Goal: Task Accomplishment & Management: Manage account settings

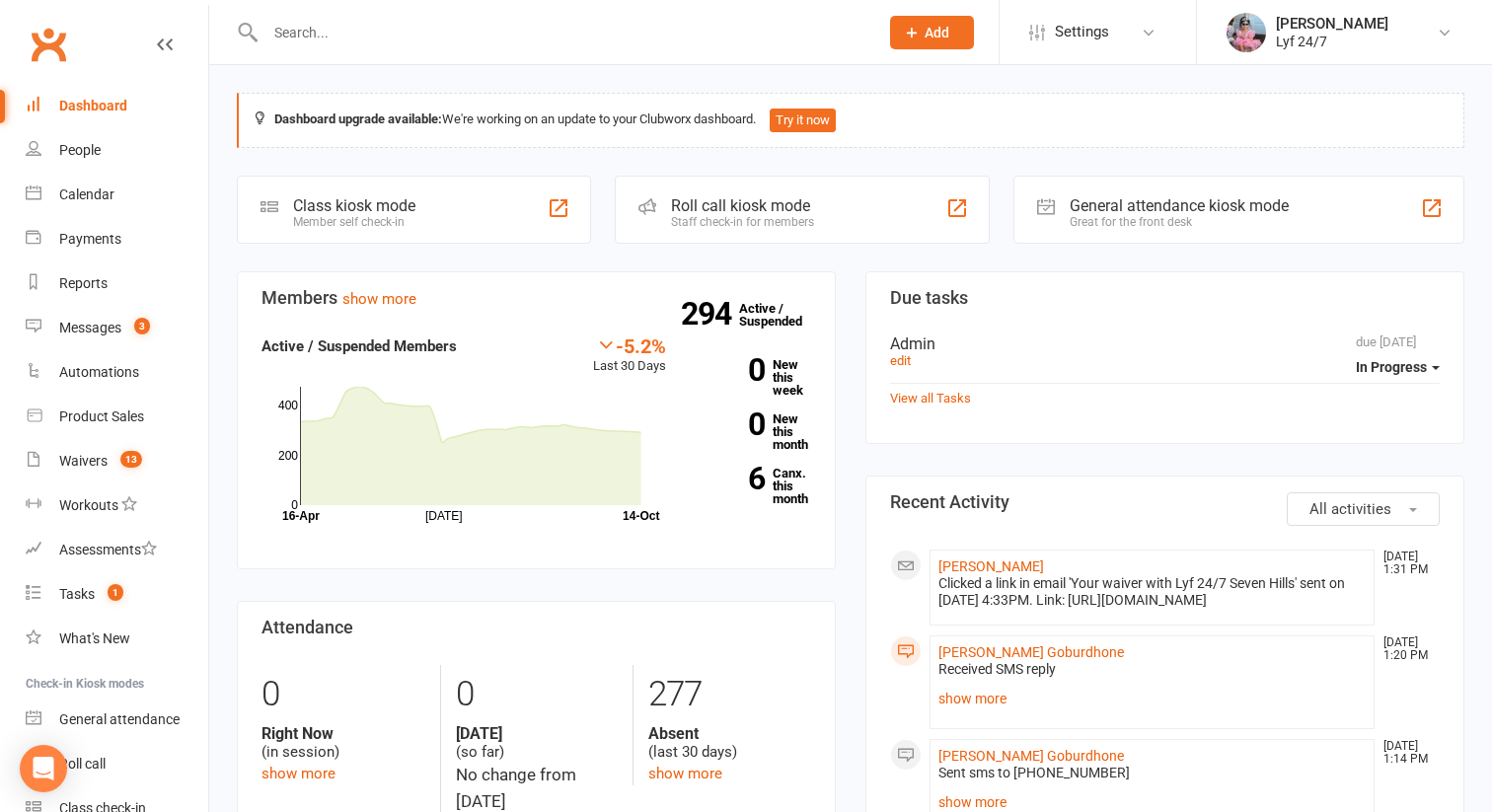
click at [977, 729] on li "[PERSON_NAME] [DATE] 1:20 PM Received SMS reply Thank you, i will come back in …" at bounding box center [1152, 683] width 445 height 94
click at [977, 712] on link "show more" at bounding box center [1152, 699] width 427 height 28
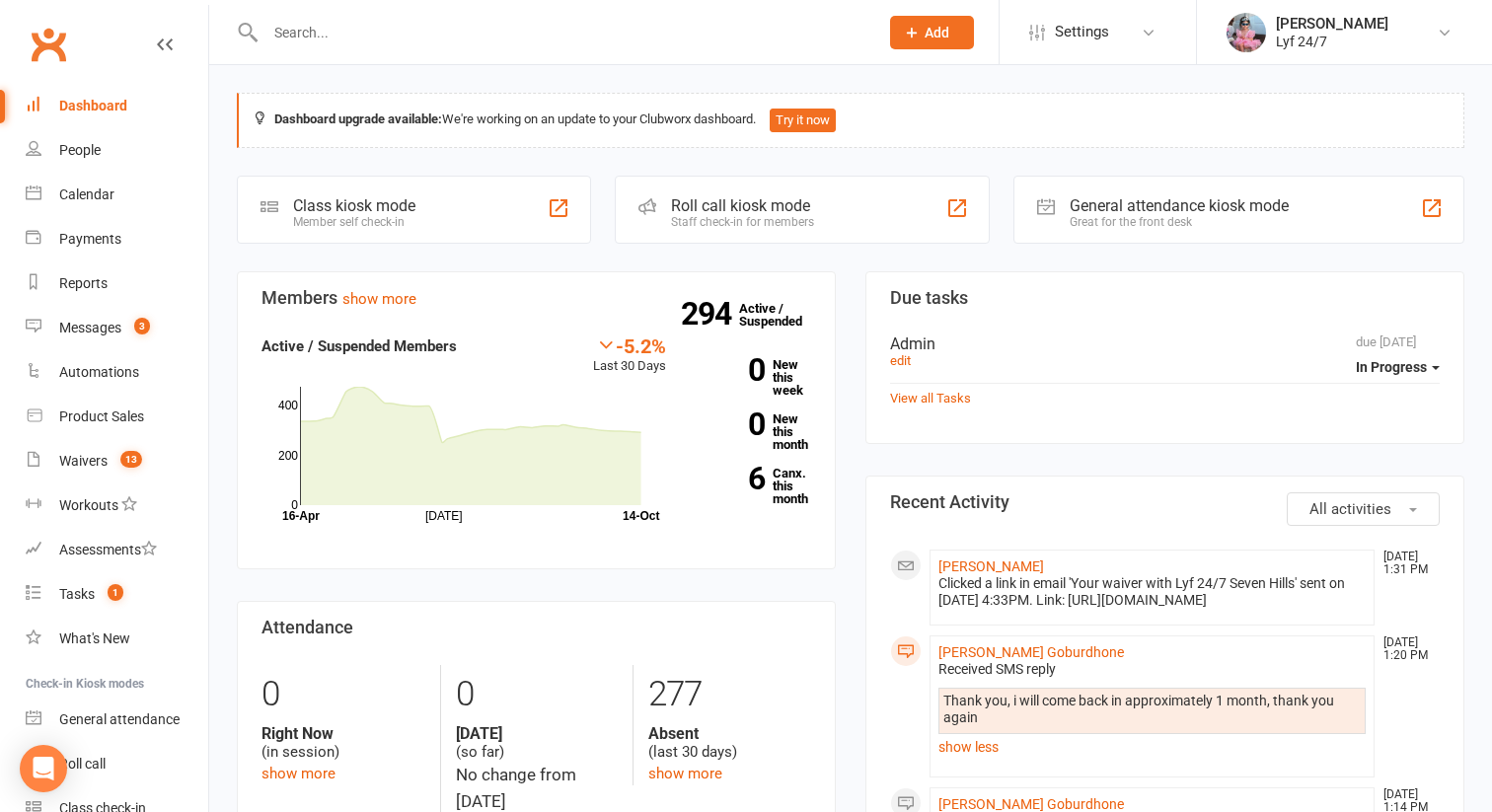
scroll to position [61, 0]
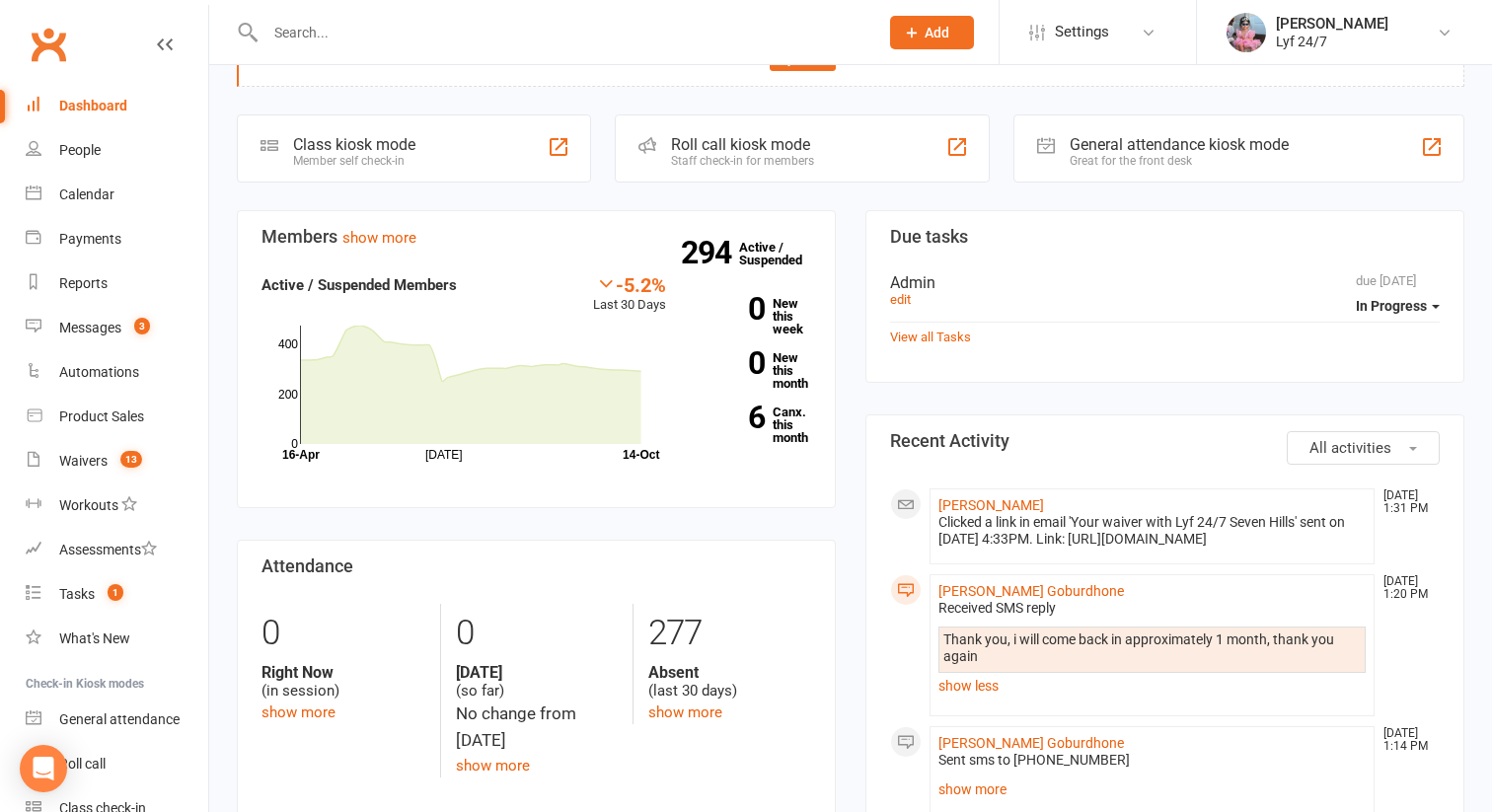
click at [337, 38] on input "text" at bounding box center [562, 33] width 605 height 28
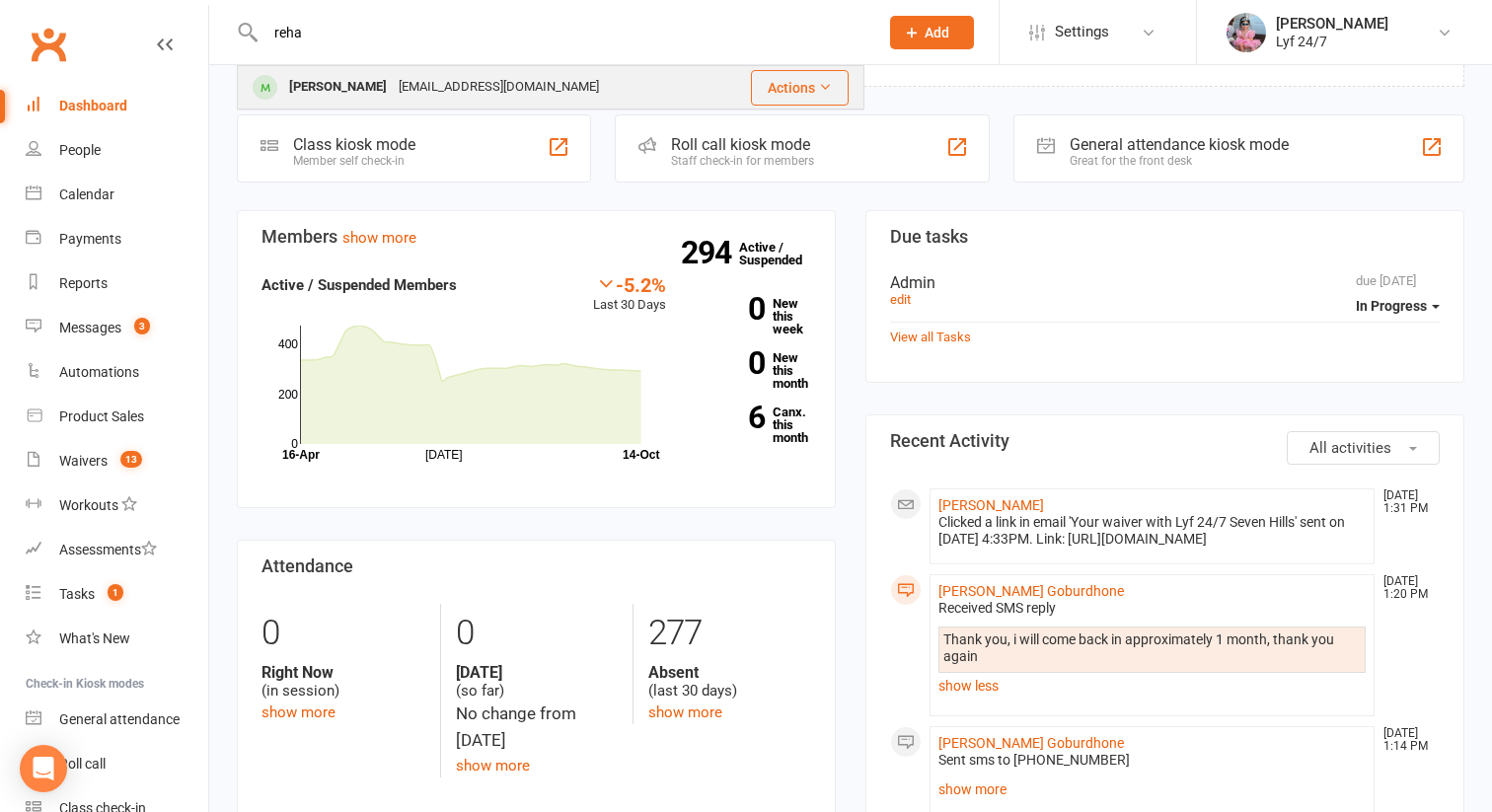
type input "reha"
click at [370, 91] on div "[PERSON_NAME]" at bounding box center [338, 87] width 109 height 29
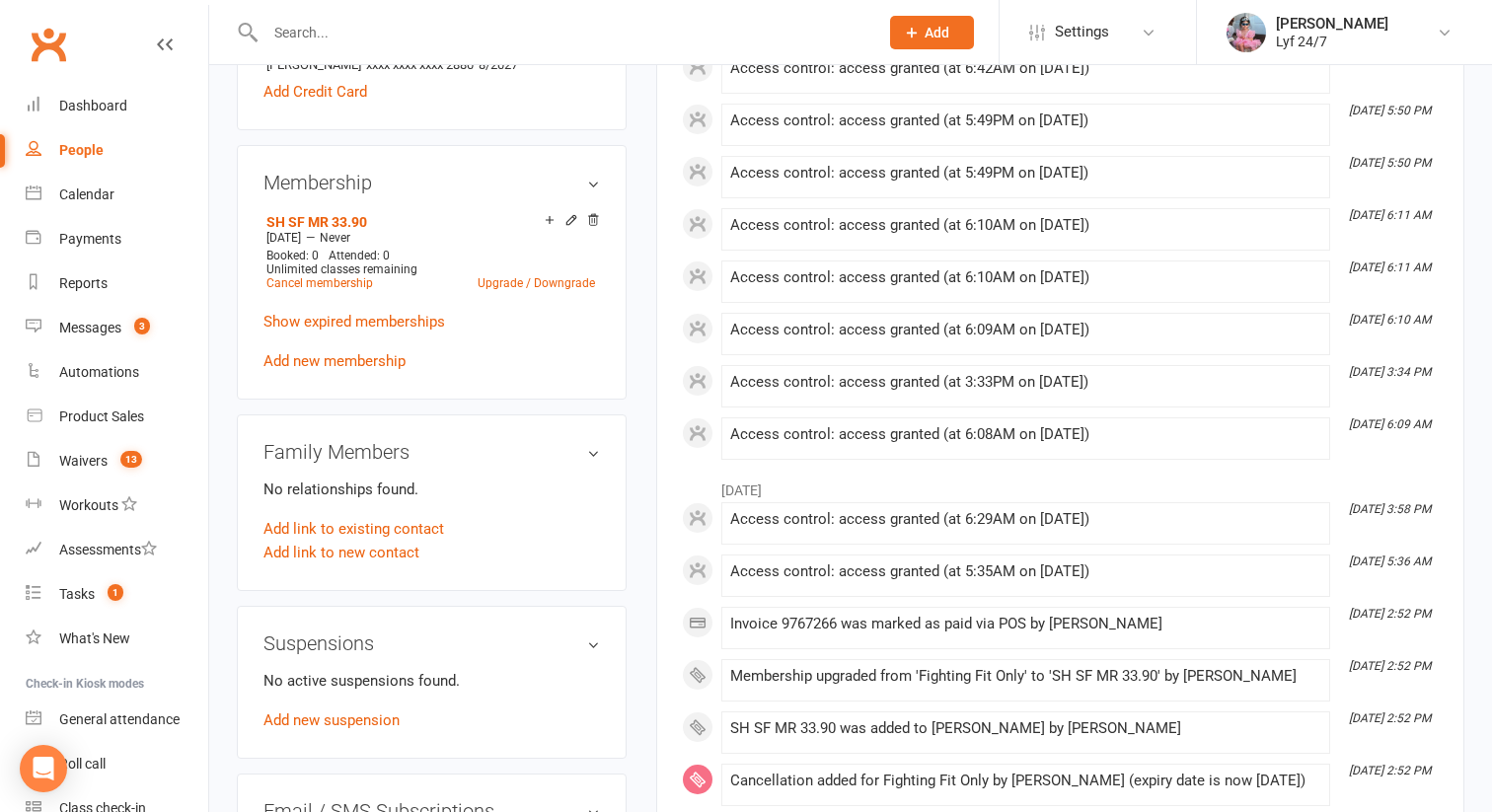
scroll to position [806, 0]
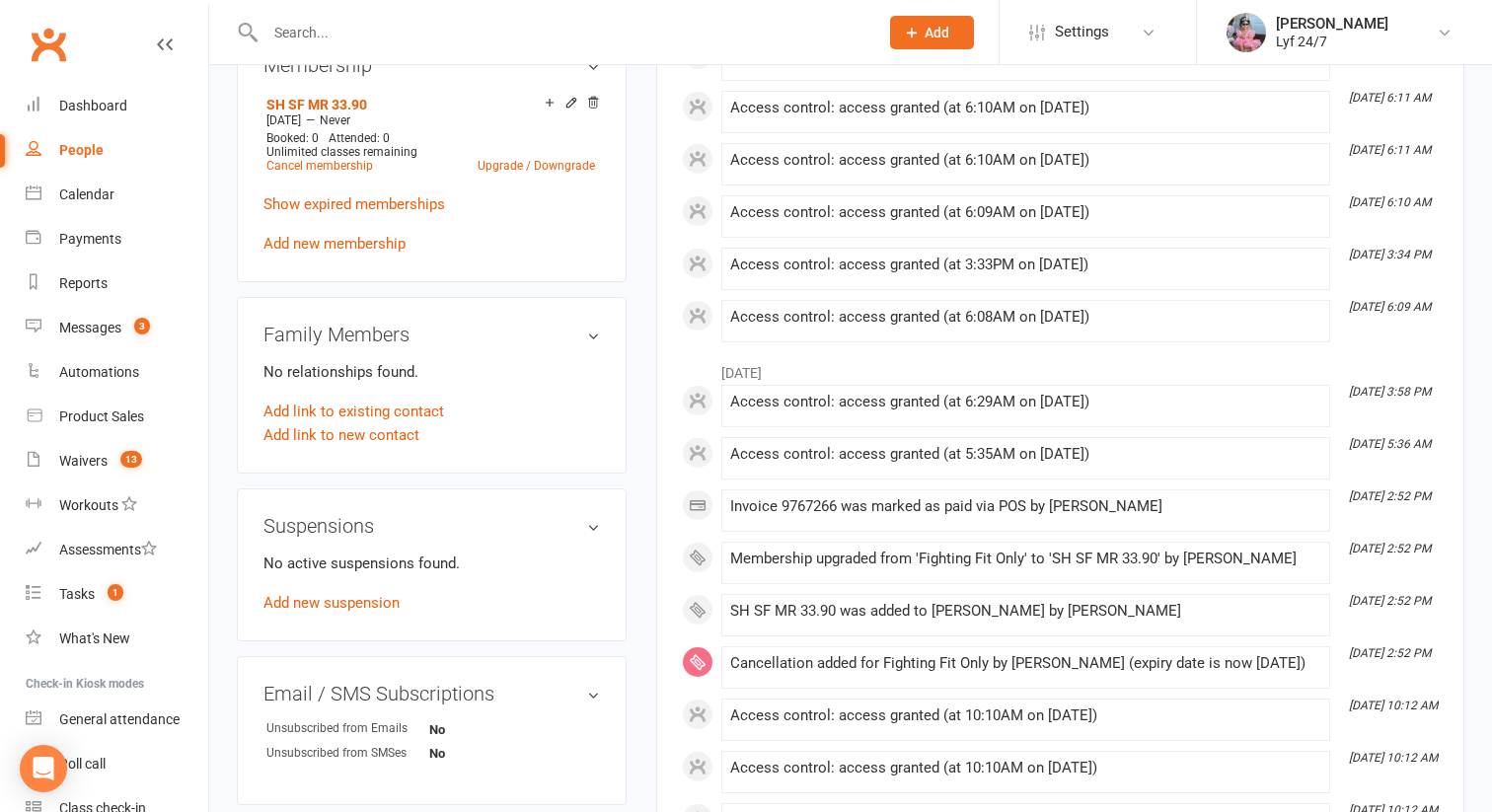
click at [355, 610] on div "No active suspensions found. Add new suspension" at bounding box center [432, 582] width 336 height 63
click at [355, 606] on link "Add new suspension" at bounding box center [331, 603] width 136 height 18
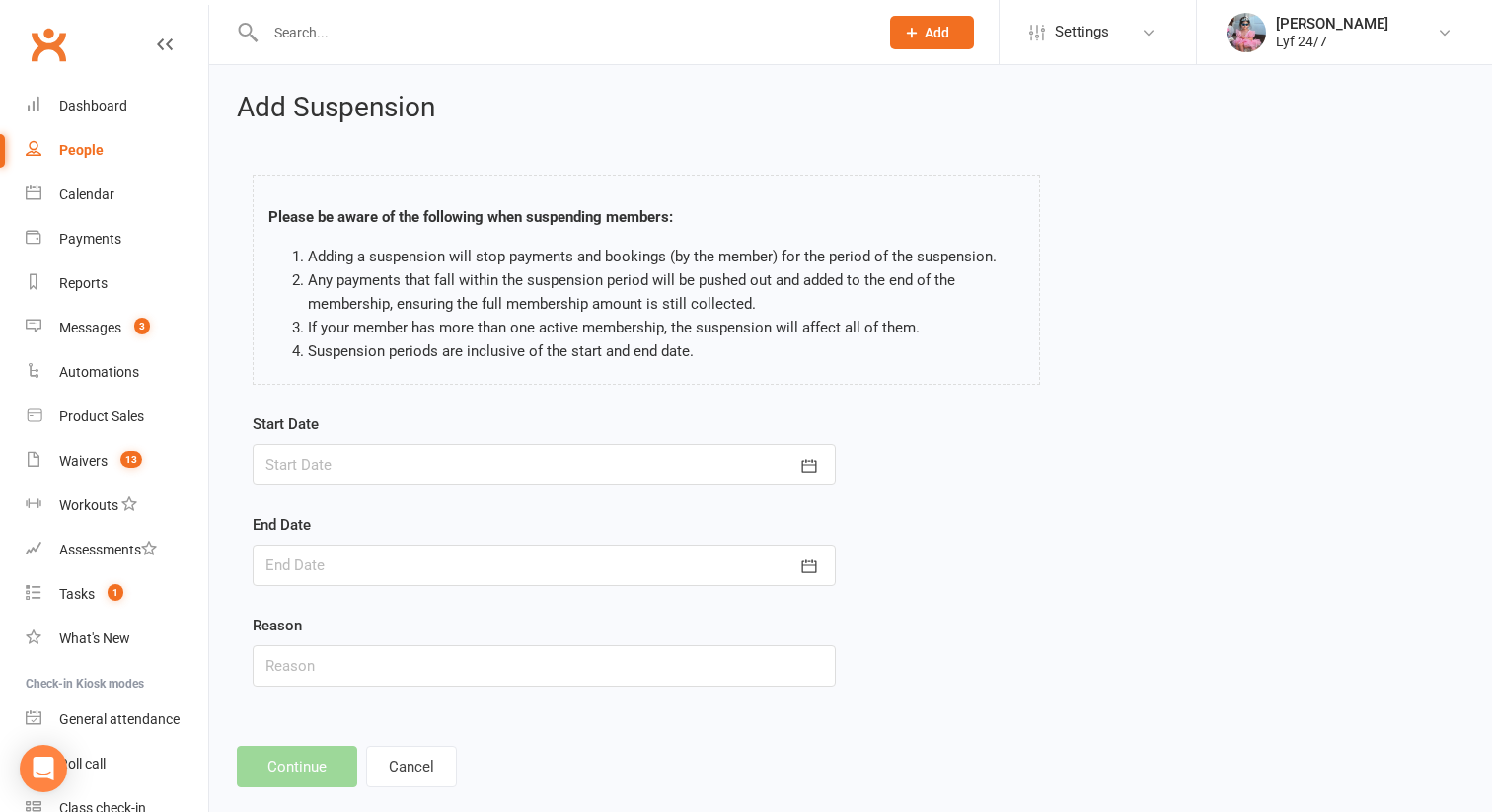
scroll to position [32, 0]
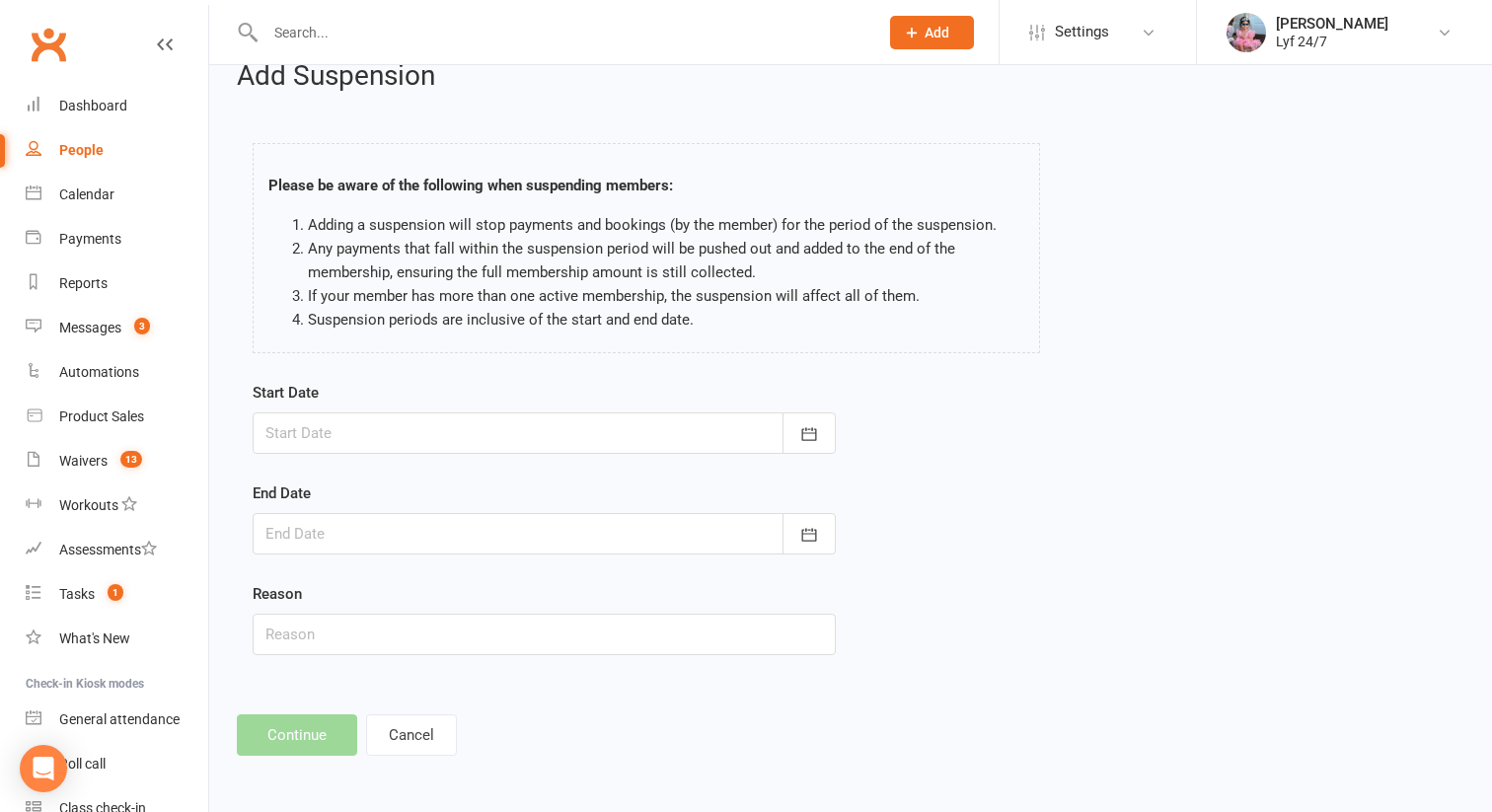
click at [311, 402] on label "Start Date" at bounding box center [286, 393] width 66 height 24
click at [313, 418] on div at bounding box center [544, 433] width 583 height 42
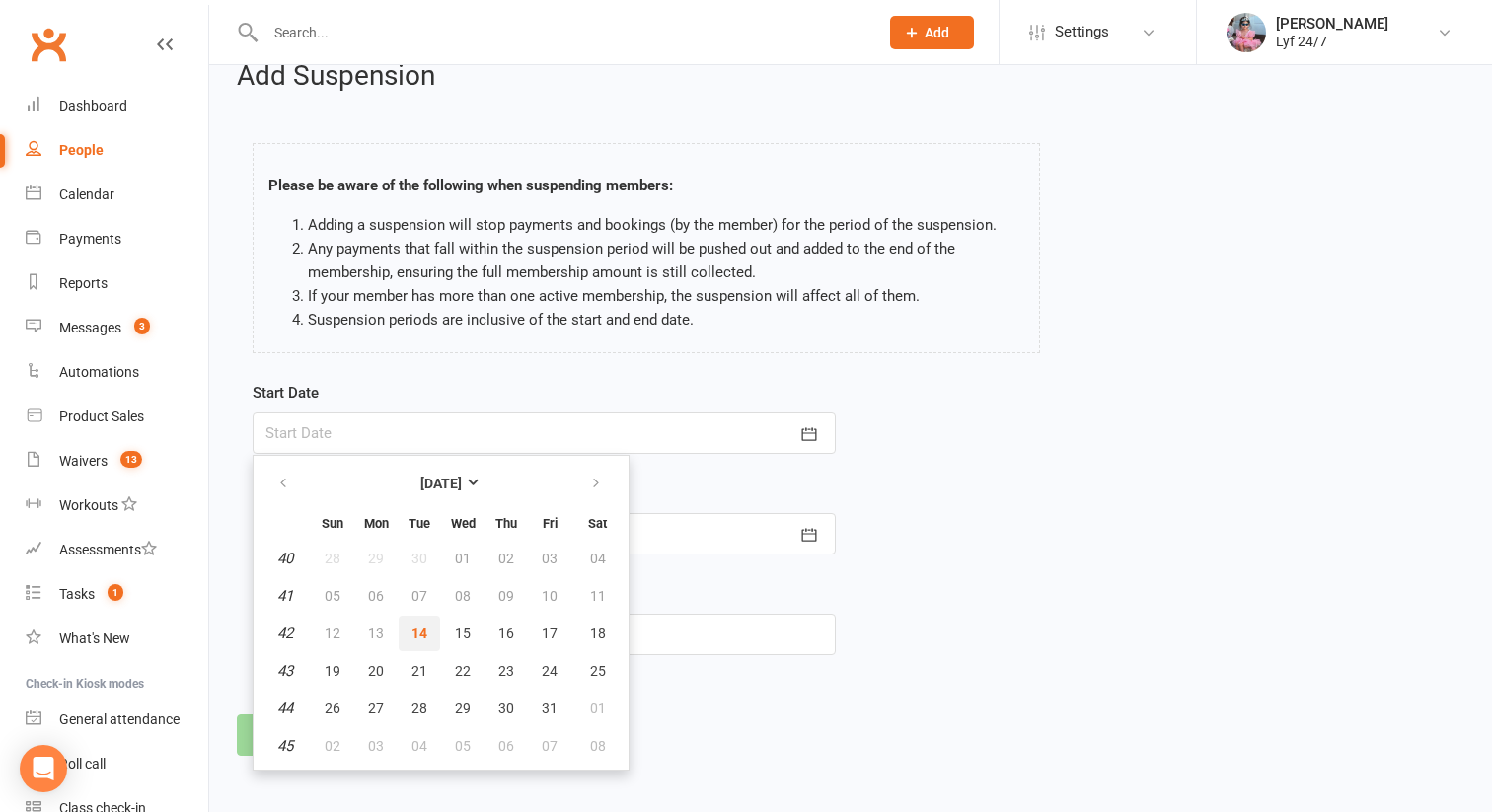
click at [418, 629] on span "14" at bounding box center [419, 634] width 16 height 16
type input "[DATE]"
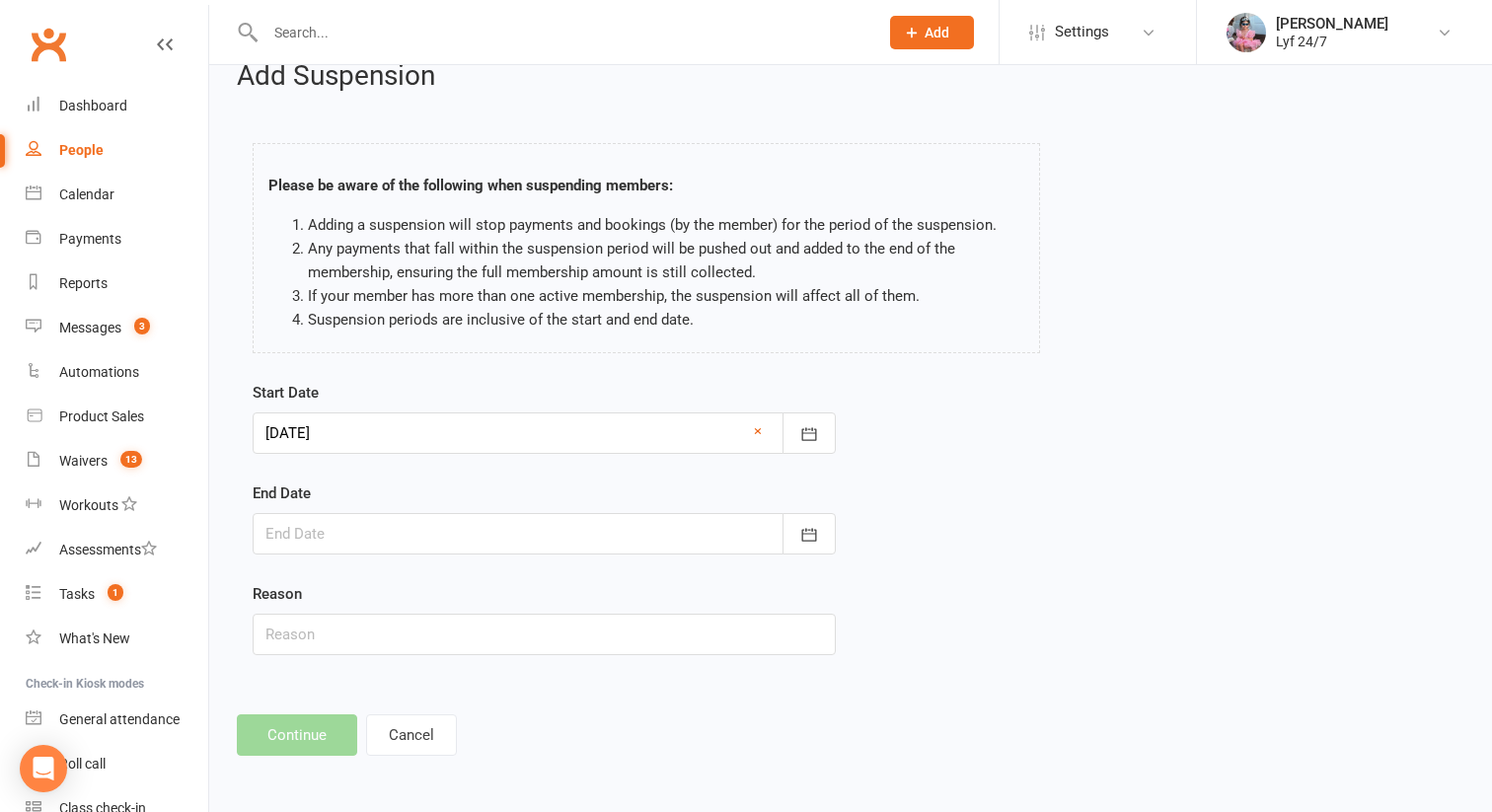
click at [373, 528] on div at bounding box center [544, 534] width 583 height 42
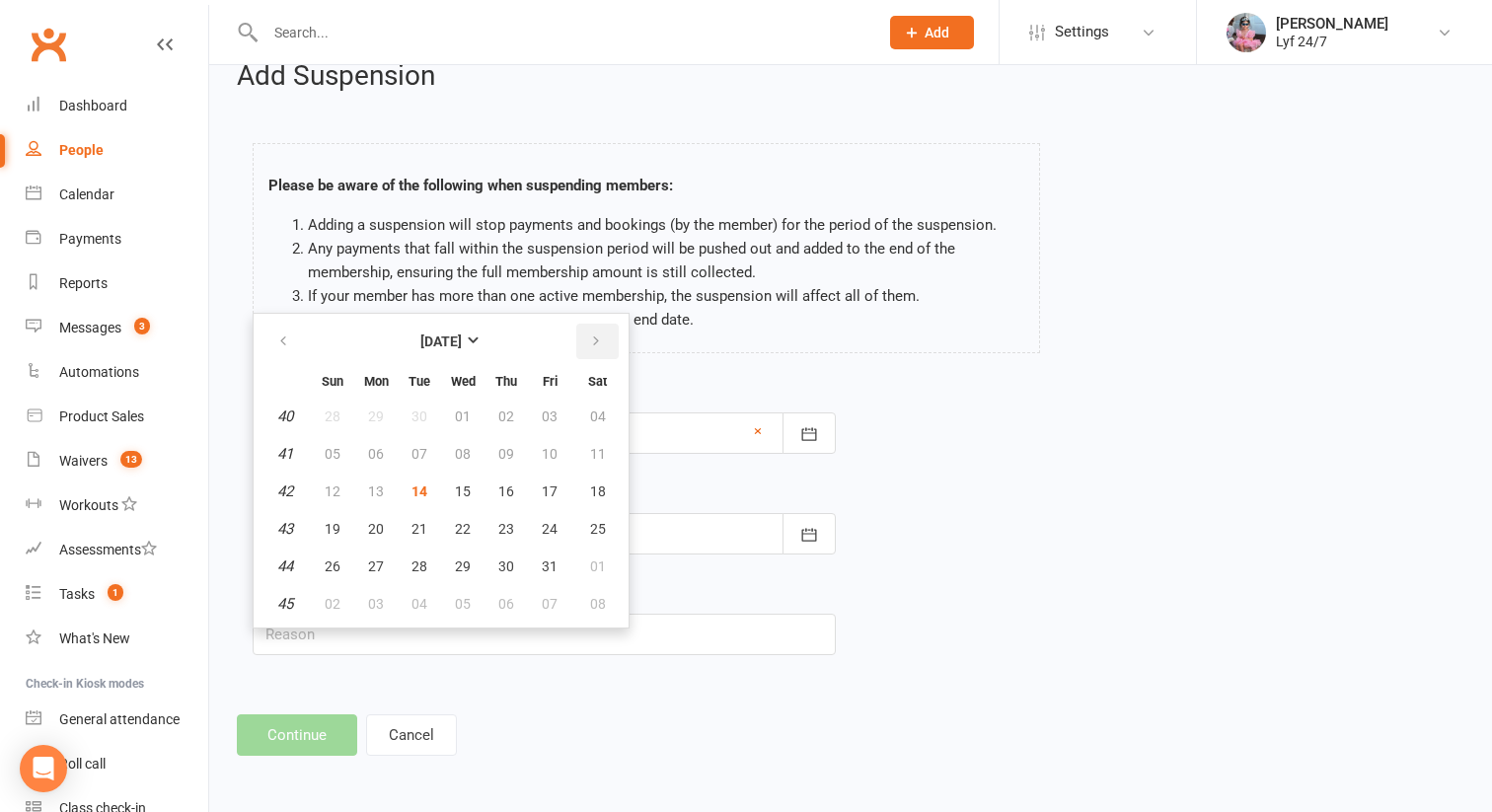
click at [607, 339] on button "button" at bounding box center [597, 341] width 43 height 36
click at [343, 600] on button "30" at bounding box center [332, 604] width 42 height 36
type input "[DATE]"
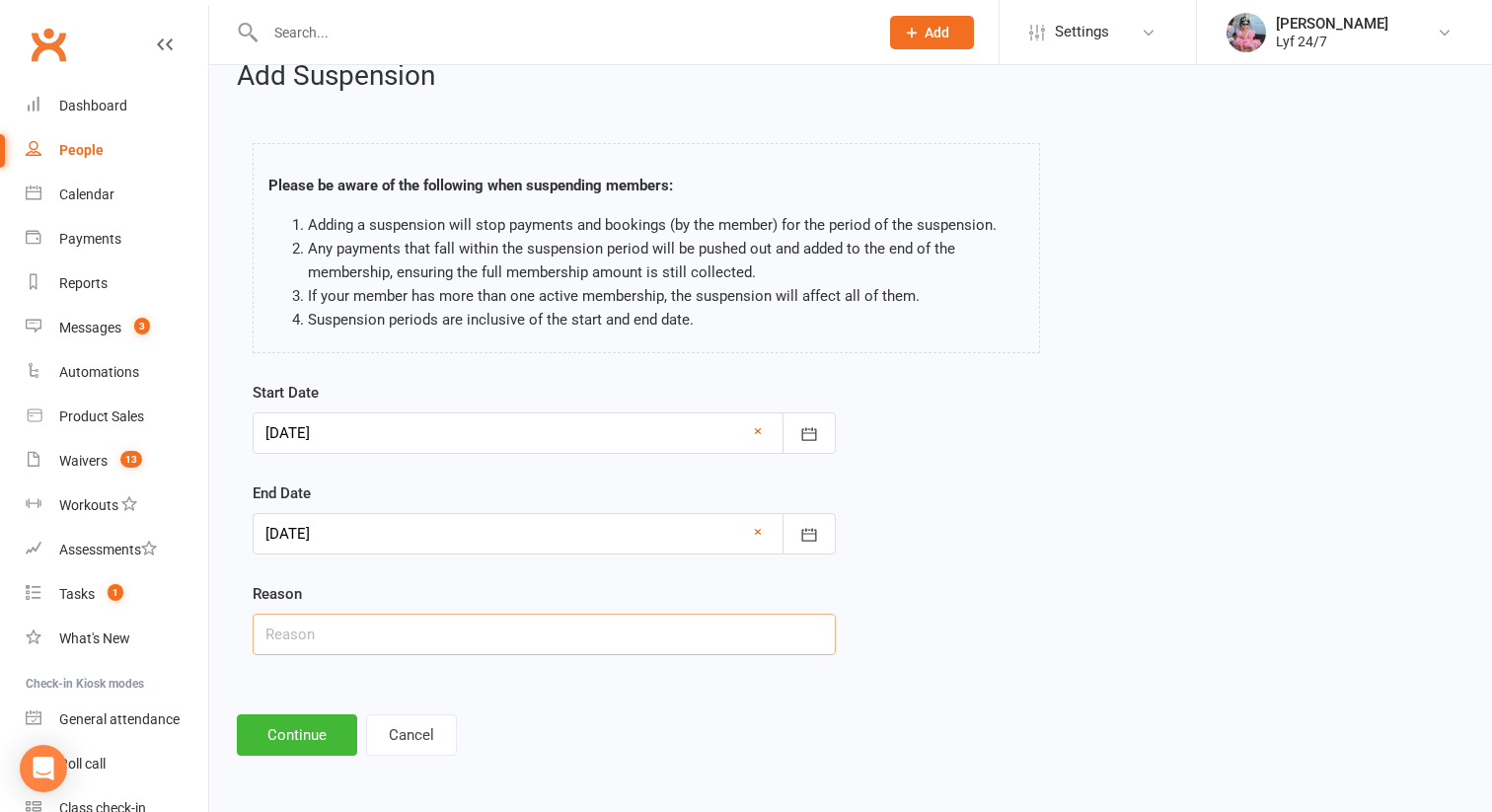
click at [338, 625] on input "text" at bounding box center [544, 635] width 583 height 42
type input "Overseas Travel ST"
click at [285, 748] on button "Continue" at bounding box center [297, 735] width 120 height 42
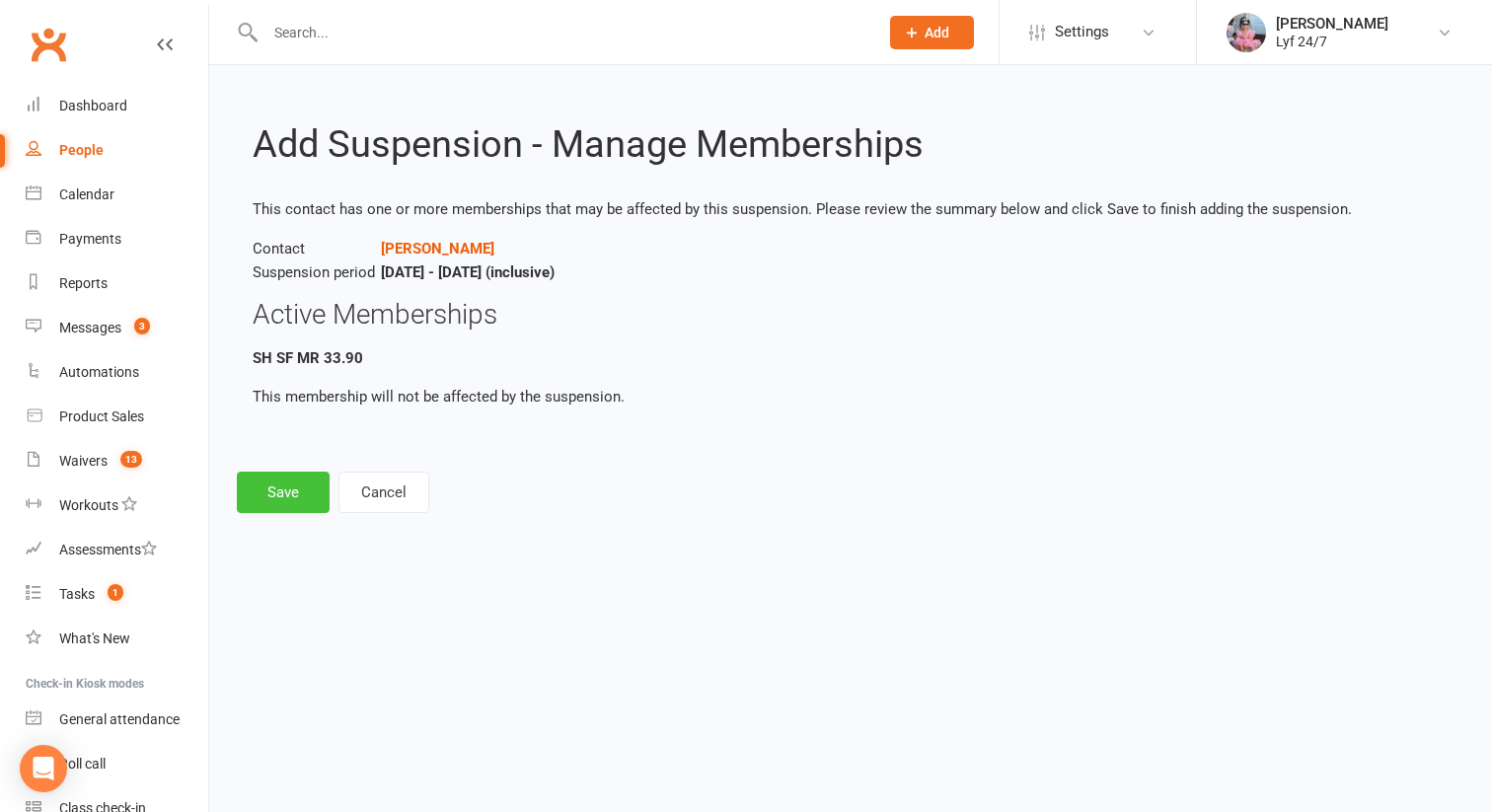
click at [308, 487] on button "Save" at bounding box center [283, 493] width 93 height 42
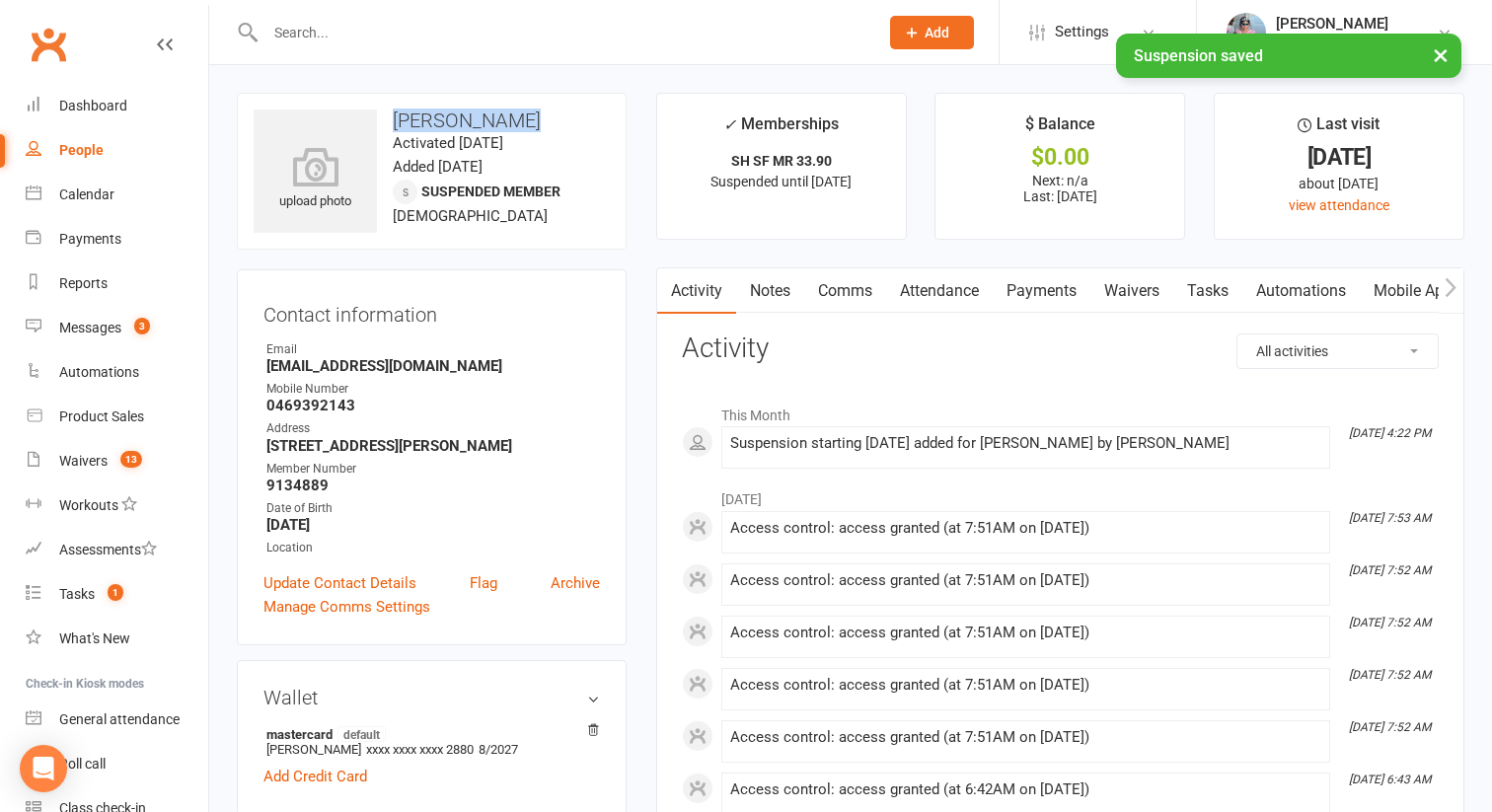
drag, startPoint x: 399, startPoint y: 120, endPoint x: 554, endPoint y: 118, distance: 155.0
click at [555, 118] on h3 "[PERSON_NAME]" at bounding box center [432, 120] width 356 height 22
copy h3 "[PERSON_NAME]"
